Goal: Task Accomplishment & Management: Manage account settings

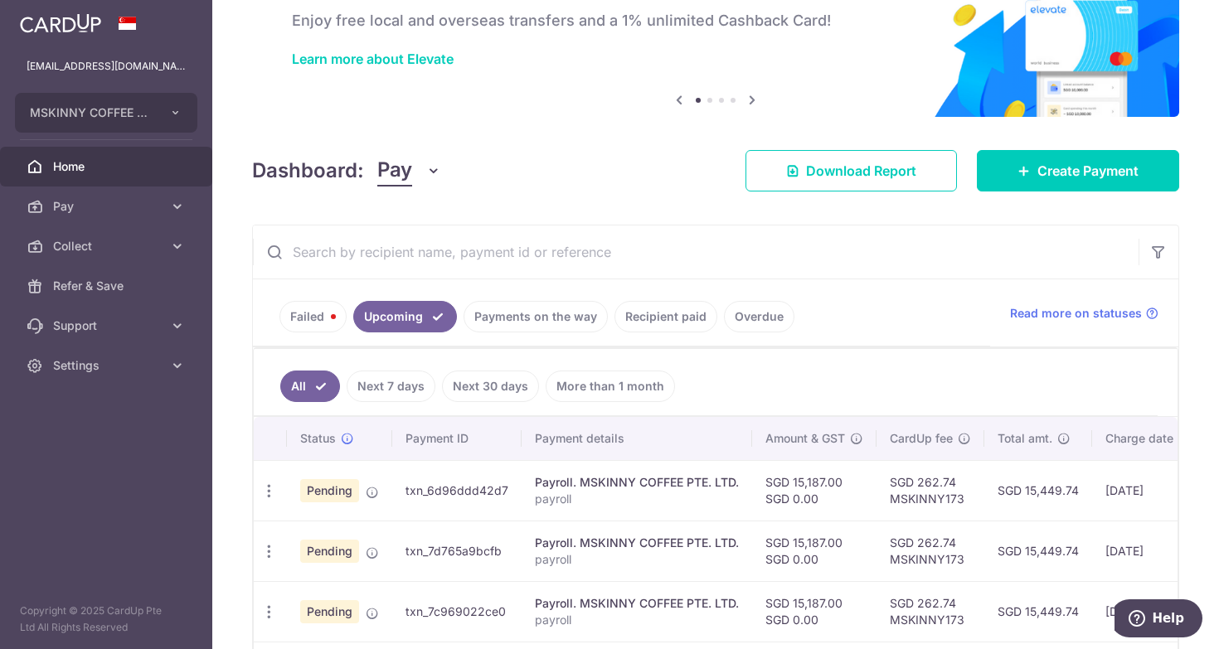
scroll to position [97, 0]
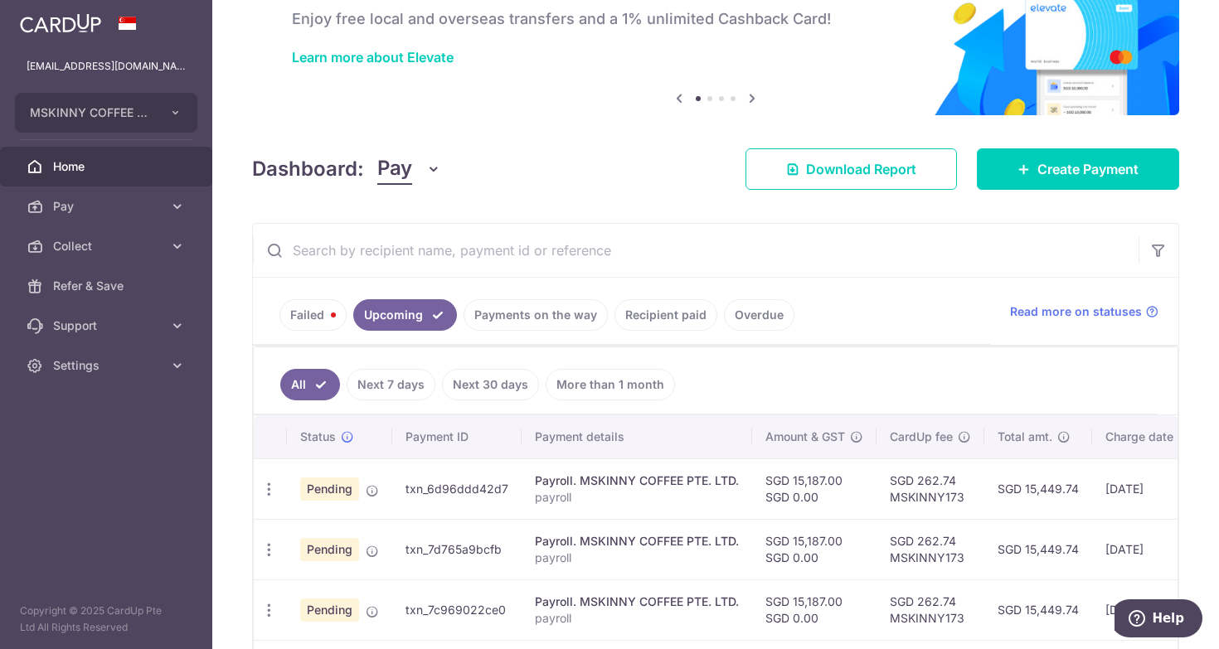
click at [565, 322] on link "Payments on the way" at bounding box center [535, 315] width 144 height 32
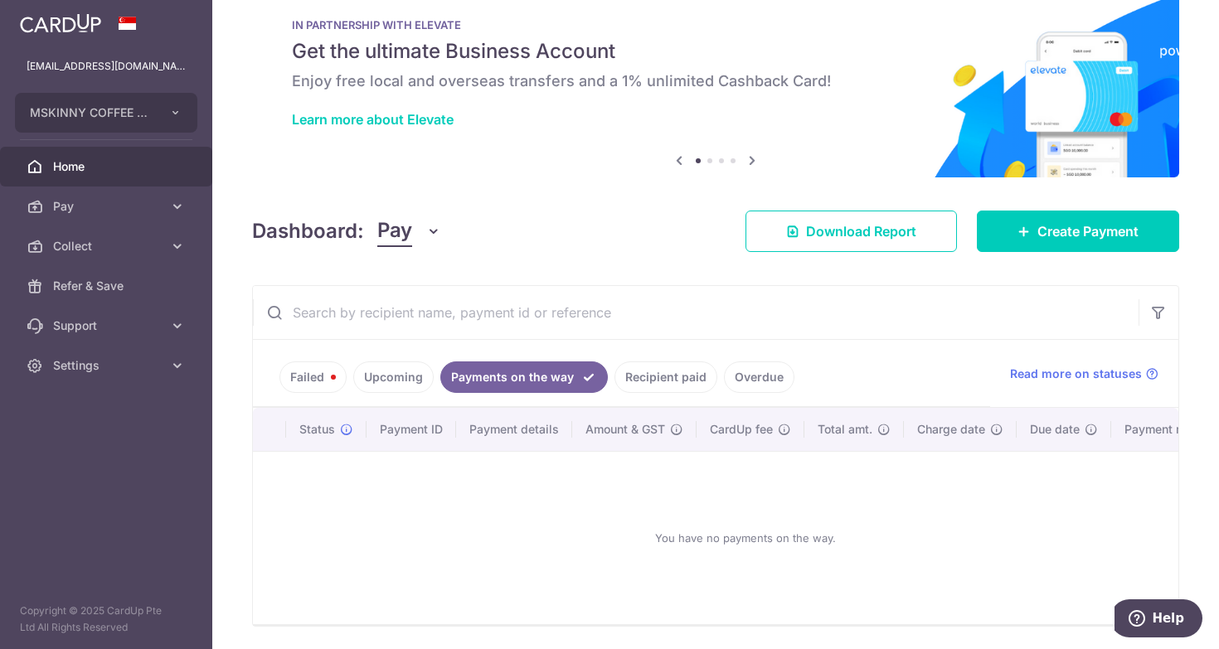
click at [763, 381] on link "Overdue" at bounding box center [759, 377] width 70 height 32
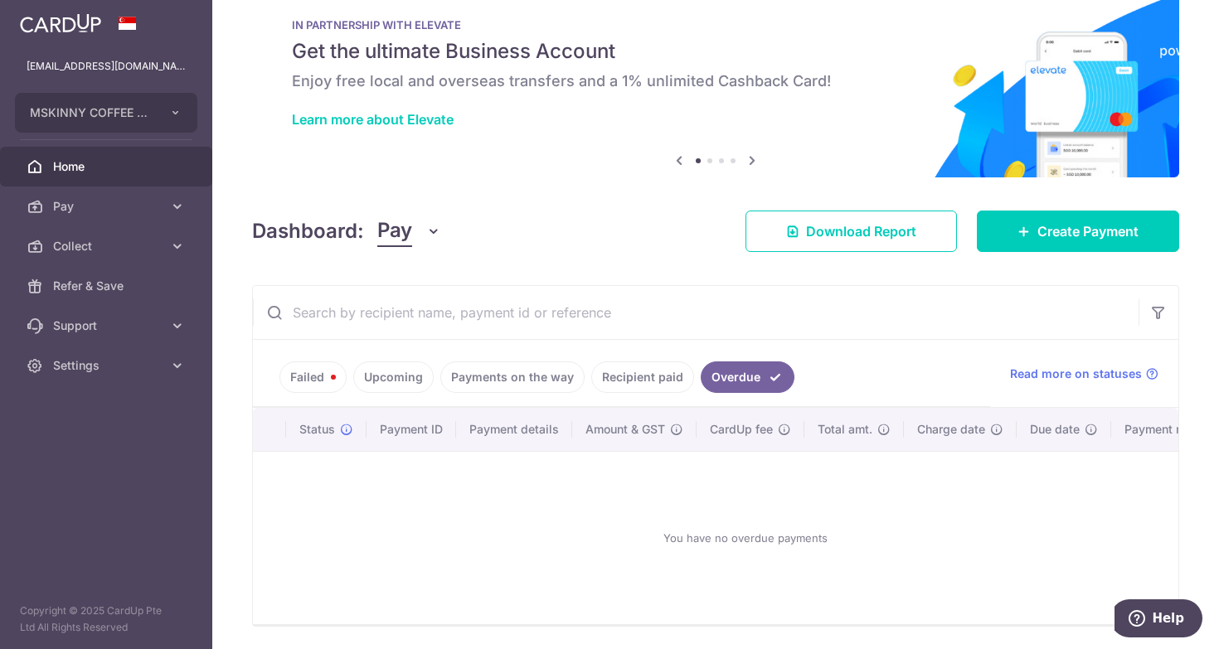
scroll to position [90, 0]
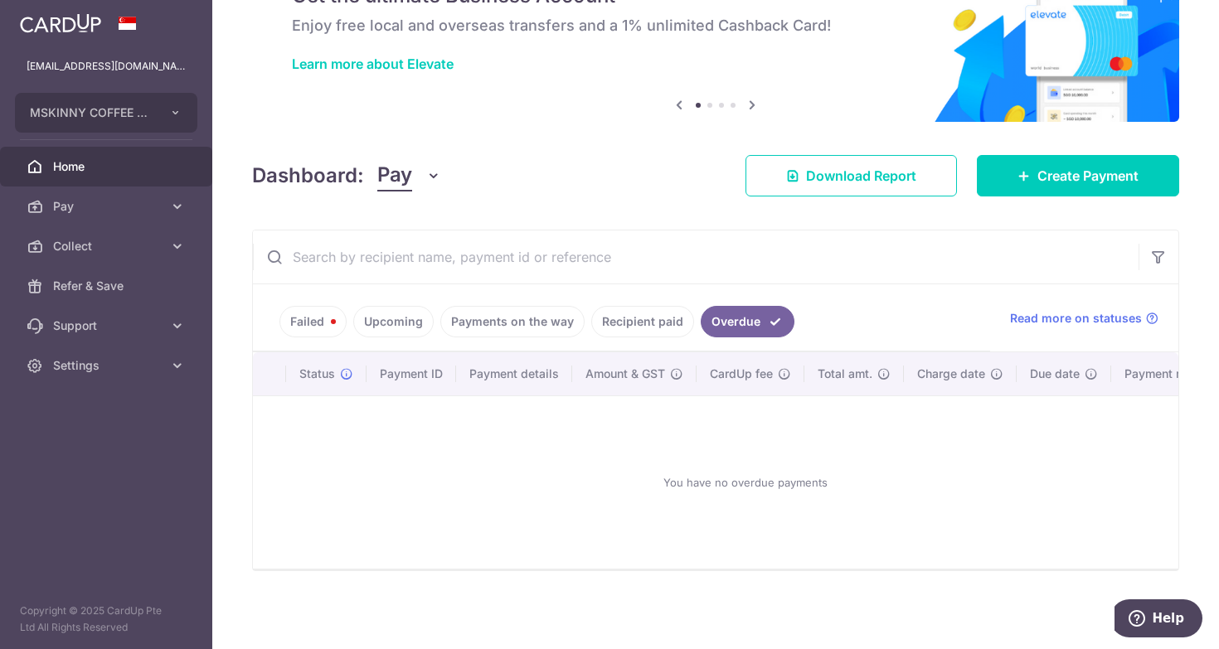
click at [508, 320] on link "Payments on the way" at bounding box center [512, 322] width 144 height 32
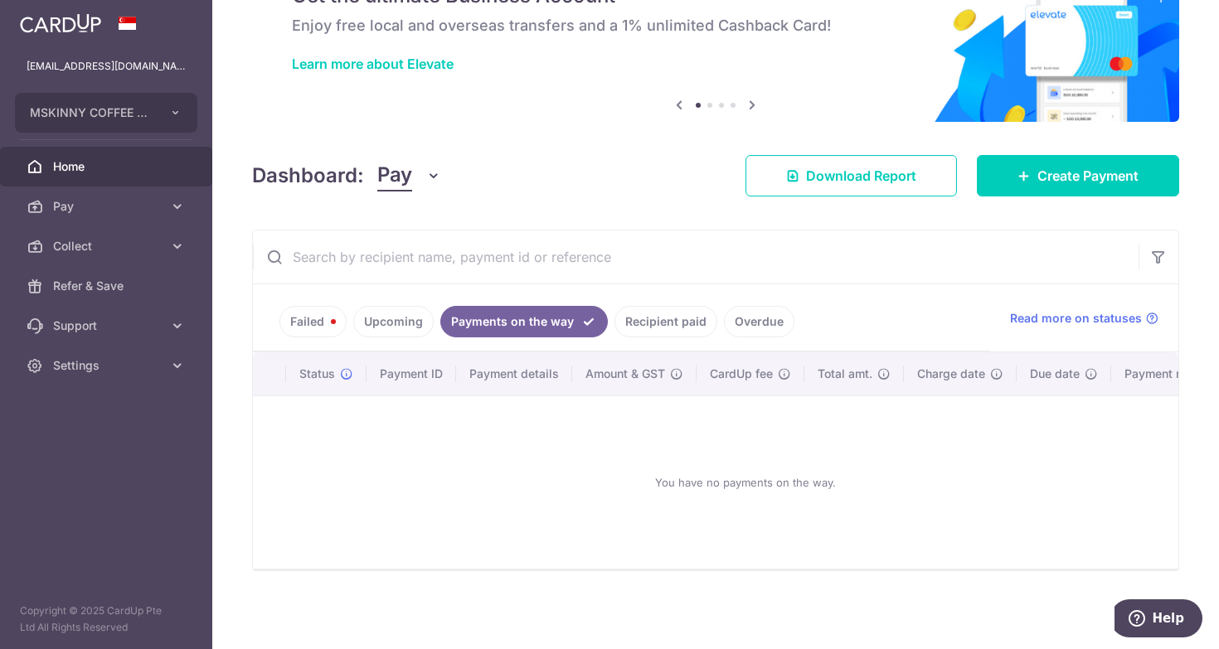
click at [661, 322] on link "Recipient paid" at bounding box center [665, 322] width 103 height 32
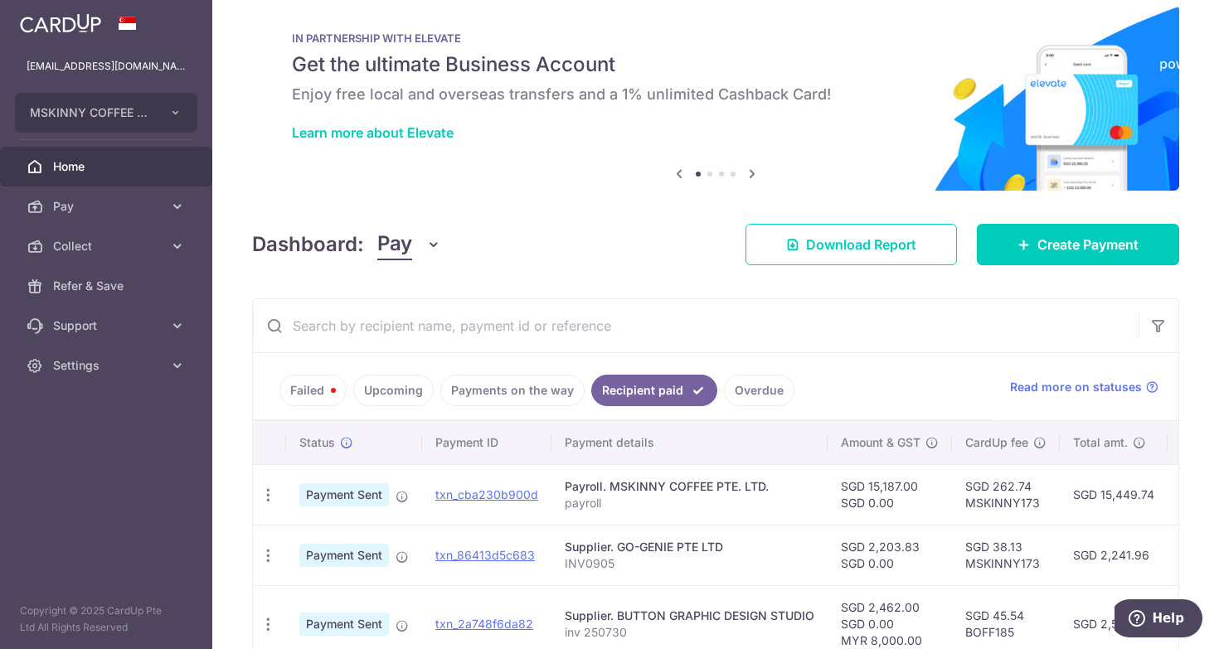
scroll to position [0, 0]
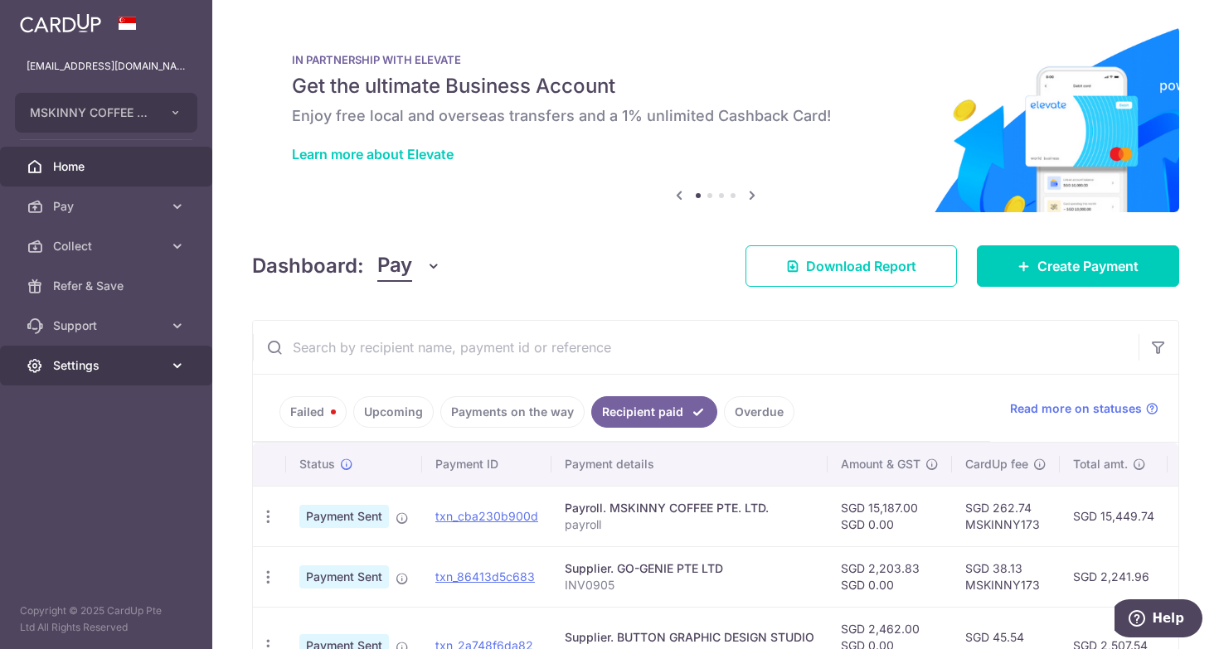
click at [122, 364] on span "Settings" at bounding box center [107, 365] width 109 height 17
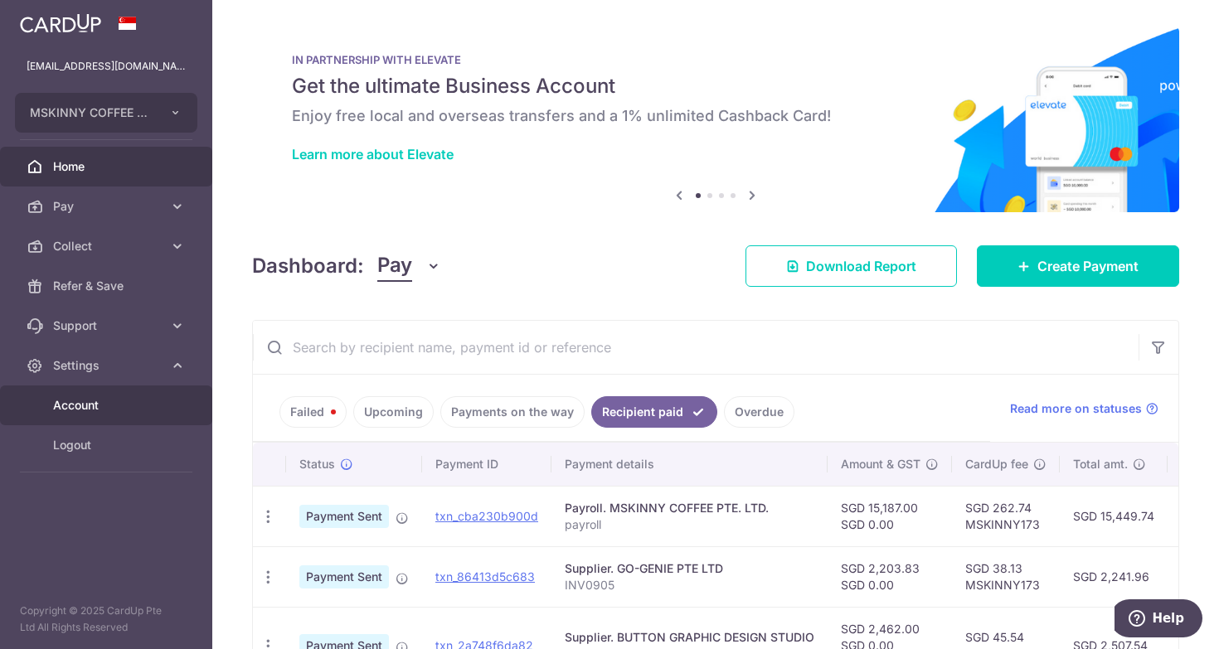
click at [164, 407] on link "Account" at bounding box center [106, 406] width 212 height 40
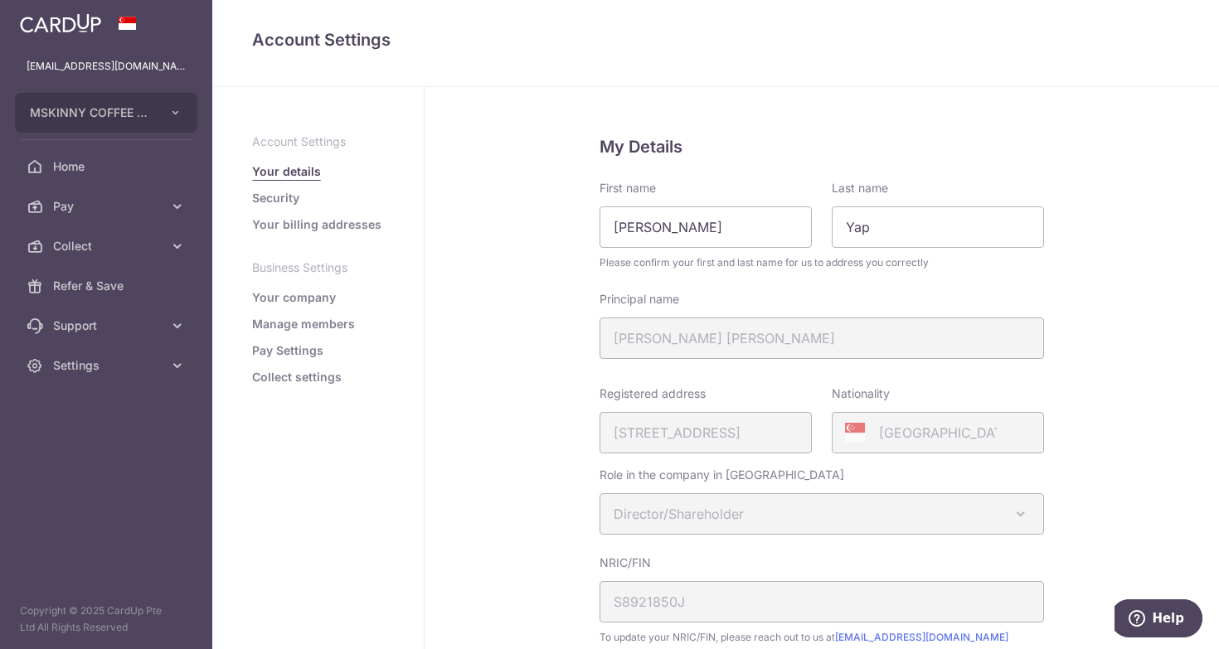
click at [274, 194] on link "Security" at bounding box center [275, 198] width 47 height 17
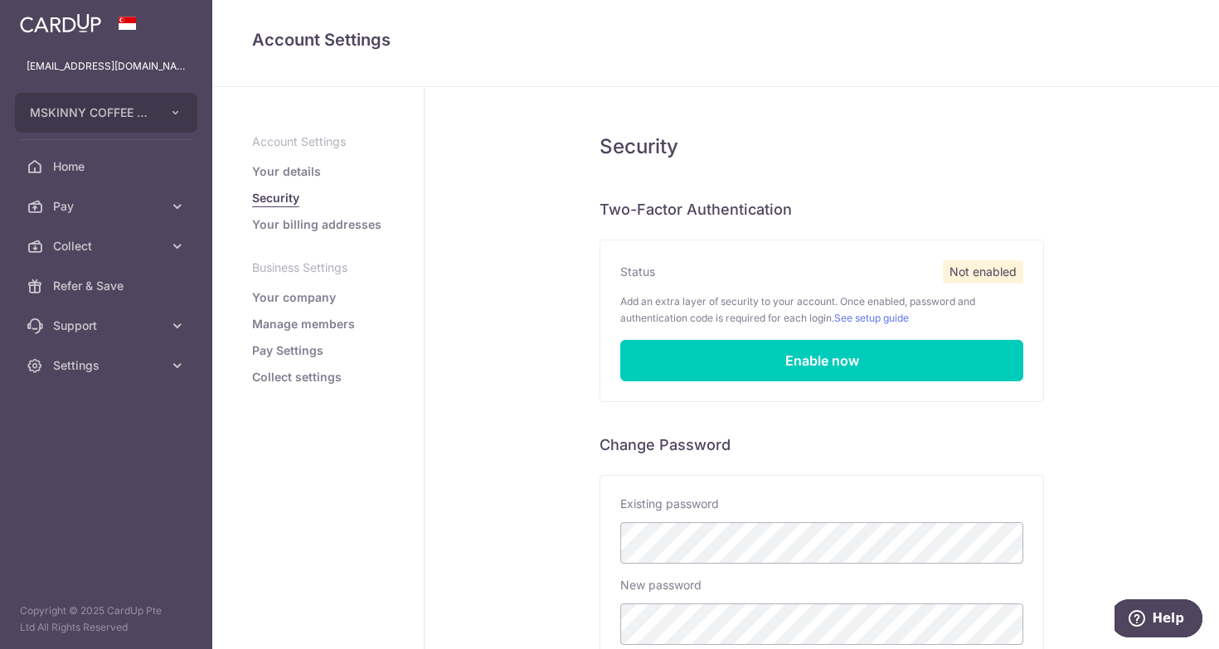
click at [318, 223] on link "Your billing addresses" at bounding box center [316, 224] width 129 height 17
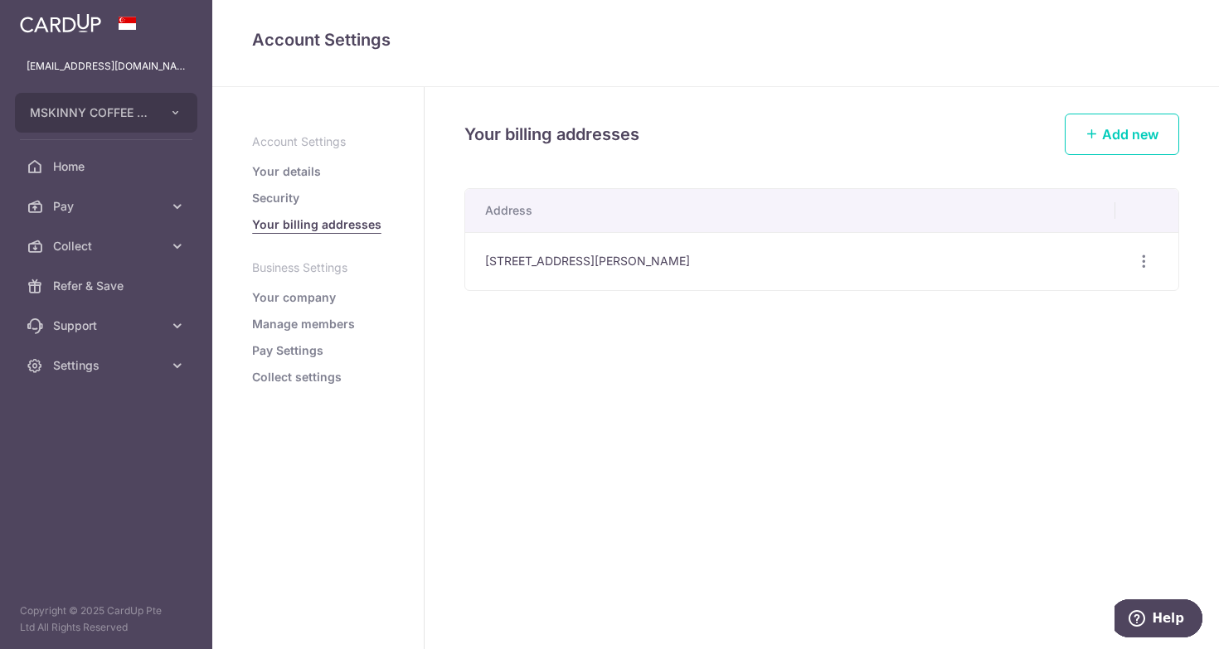
click at [308, 293] on link "Your company" at bounding box center [294, 297] width 84 height 17
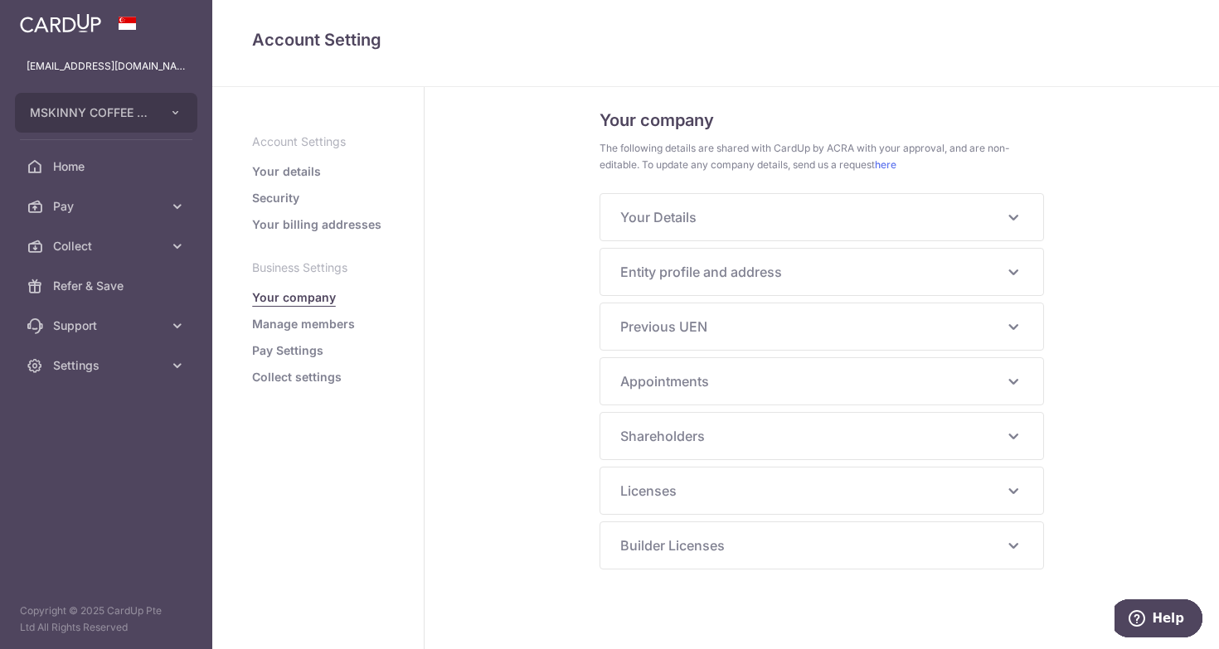
click at [313, 327] on link "Manage members" at bounding box center [303, 324] width 103 height 17
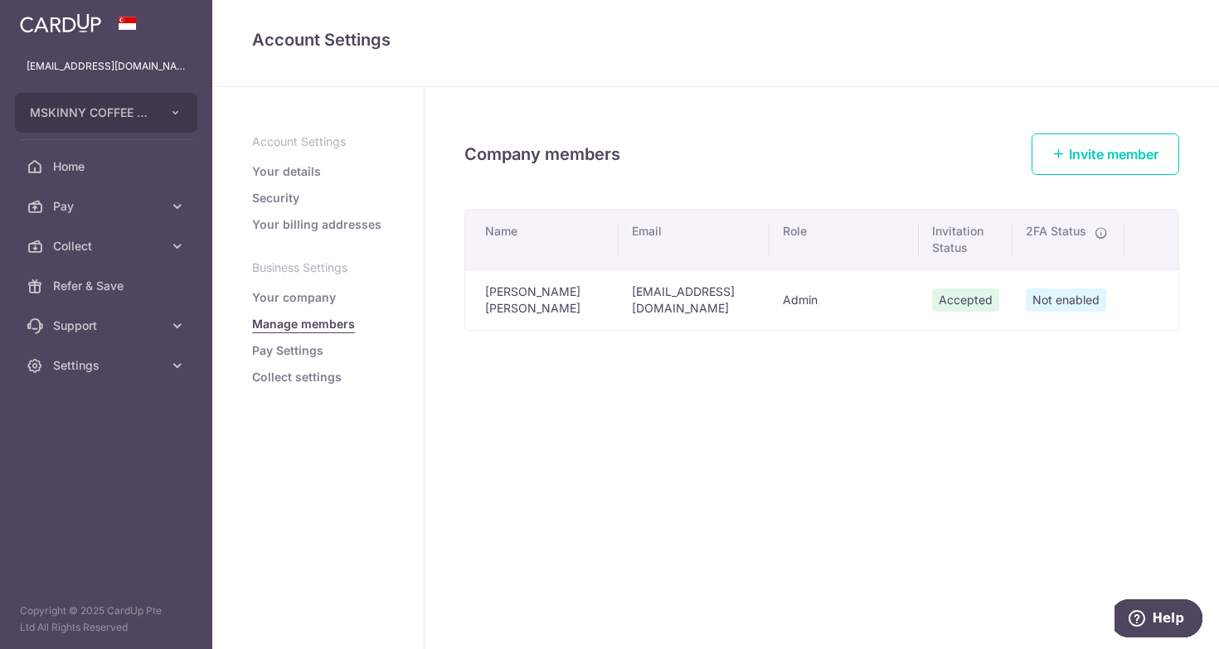
click at [828, 298] on td "Admin" at bounding box center [844, 299] width 150 height 61
click at [643, 315] on td "[EMAIL_ADDRESS][DOMAIN_NAME]" at bounding box center [694, 299] width 151 height 61
